Goal: Navigation & Orientation: Find specific page/section

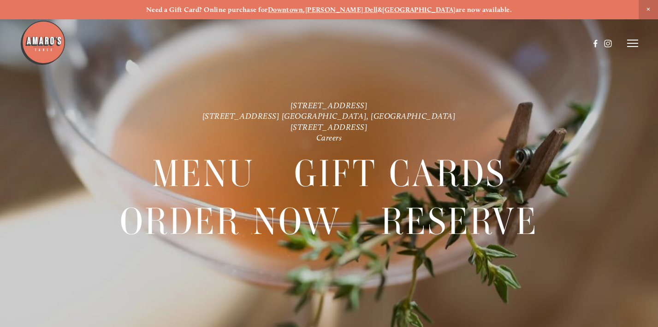
scroll to position [-8, 0]
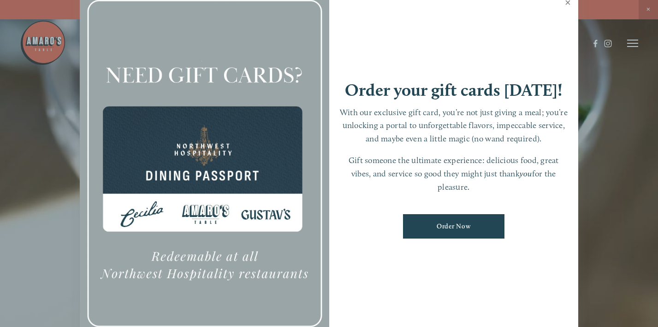
click at [565, 14] on link "Close" at bounding box center [568, 4] width 18 height 26
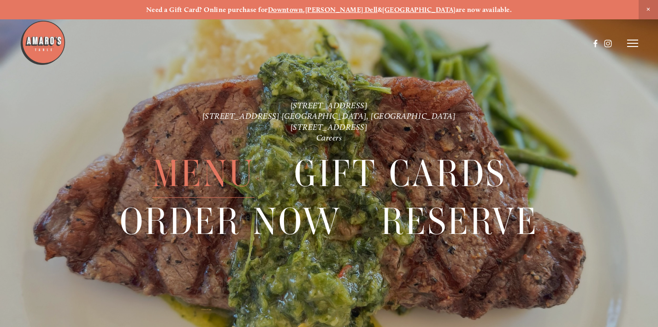
click at [191, 171] on span "Menu" at bounding box center [203, 174] width 102 height 48
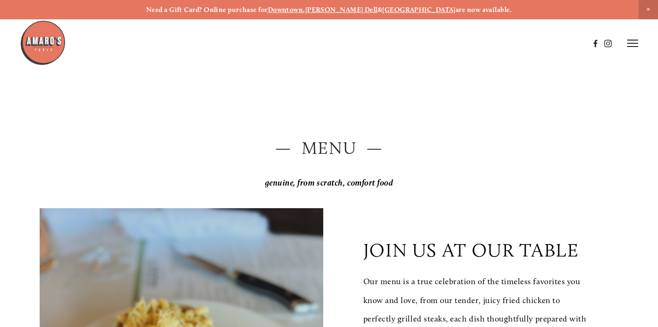
click at [633, 45] on icon at bounding box center [632, 43] width 11 height 8
click at [468, 43] on span "Menu" at bounding box center [468, 43] width 17 height 8
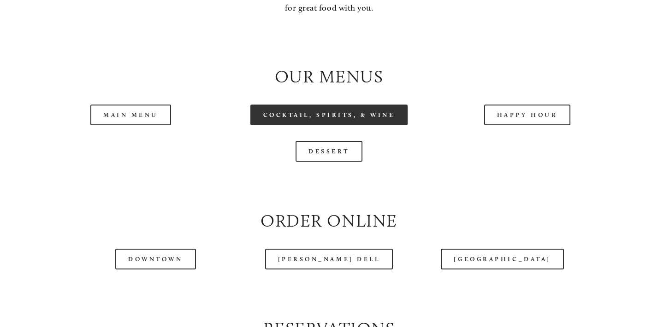
scroll to position [897, 0]
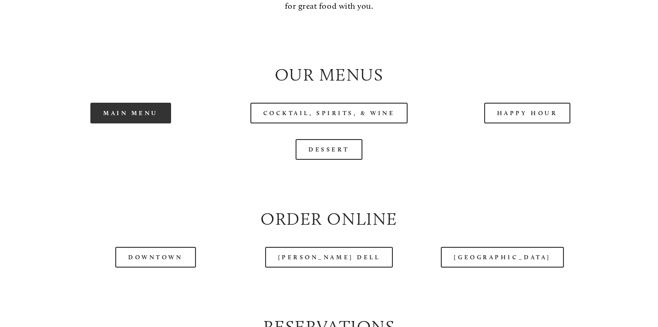
click at [127, 104] on link "Main Menu" at bounding box center [130, 113] width 81 height 21
